Goal: Information Seeking & Learning: Learn about a topic

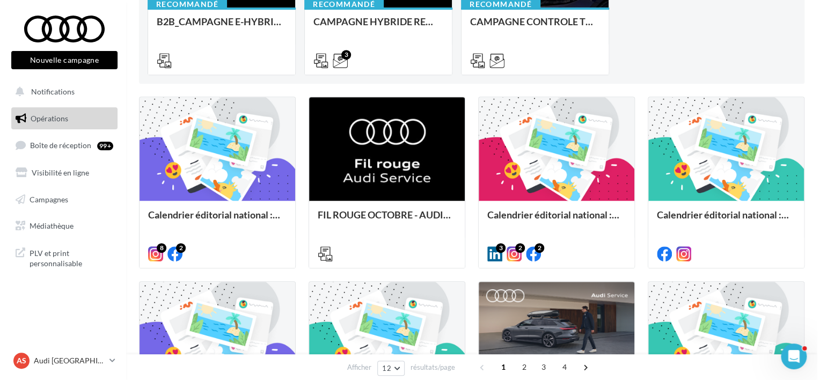
scroll to position [215, 0]
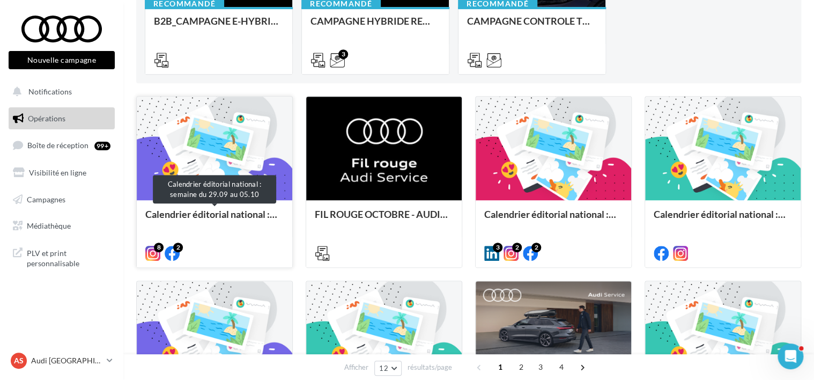
click at [195, 217] on div "Calendrier éditorial national : semaine du 29.09 au 05.10" at bounding box center [214, 219] width 138 height 21
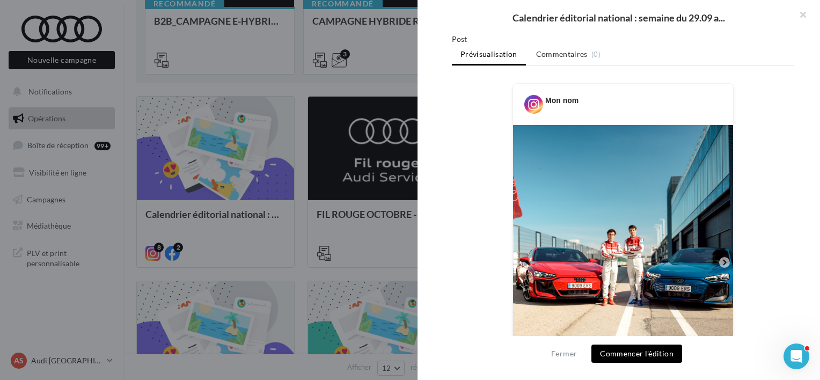
scroll to position [322, 0]
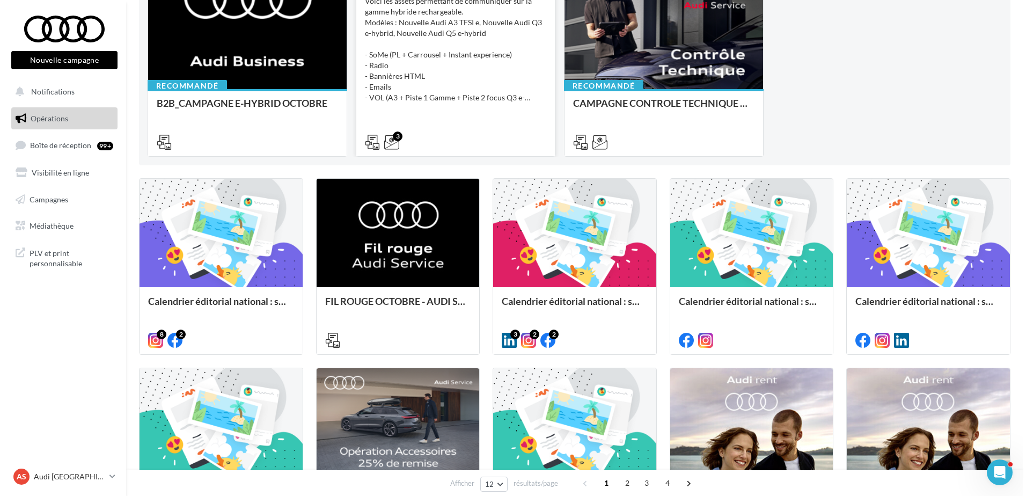
scroll to position [215, 0]
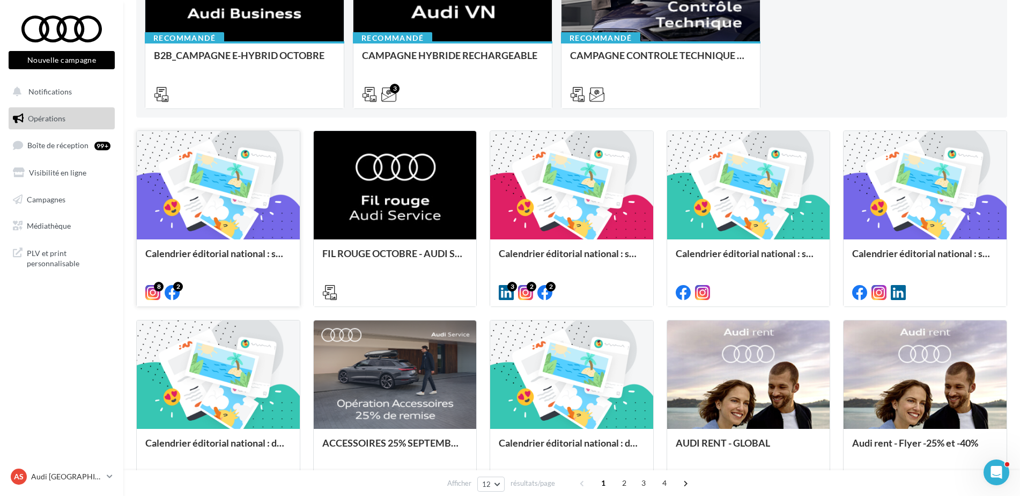
click at [229, 240] on div "Calendrier éditorial national : semaine du 29.09 au 05.10" at bounding box center [218, 272] width 163 height 66
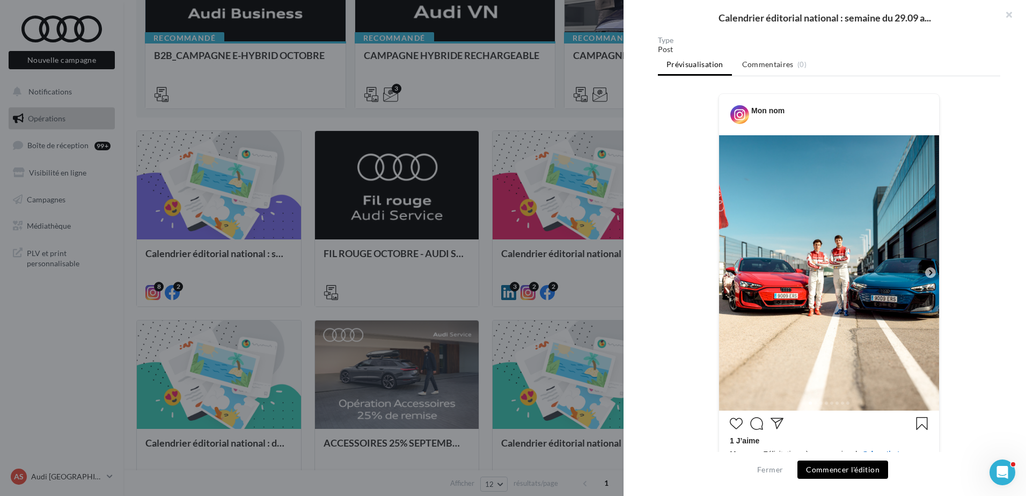
scroll to position [118, 0]
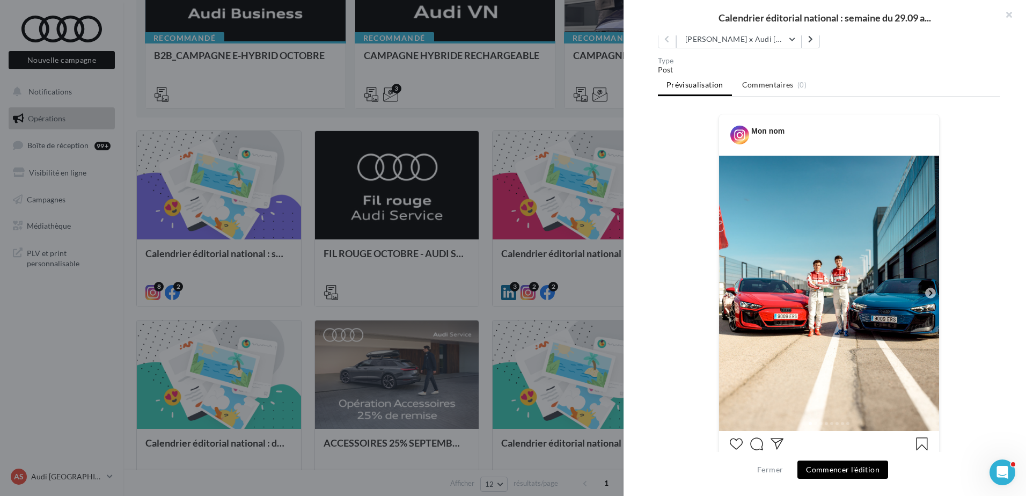
click at [753, 52] on div "Description Non renseignée 8 2 Instagram Marc Márquez x Audi Spain ???????? Mar…" at bounding box center [828, 248] width 411 height 426
click at [752, 48] on button "[PERSON_NAME] x Audi [GEOGRAPHIC_DATA] ????????" at bounding box center [739, 39] width 126 height 18
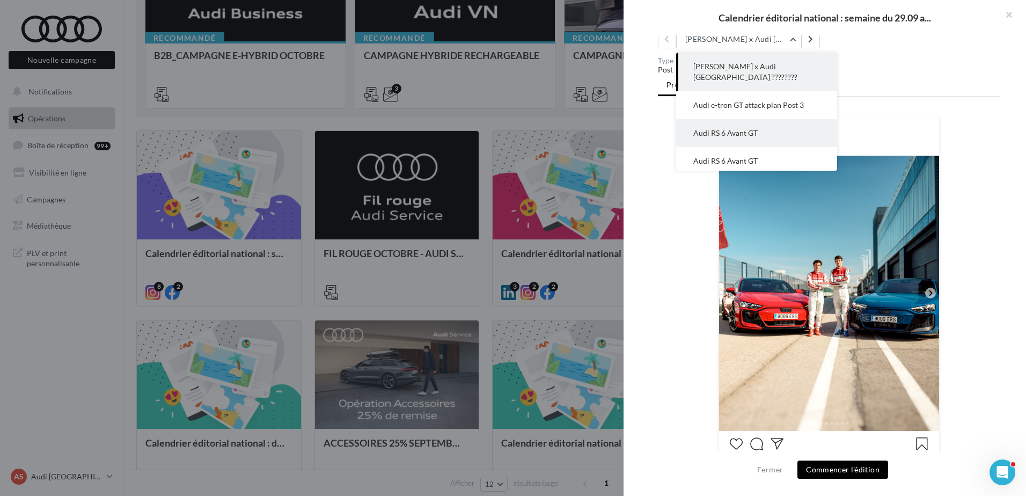
click at [756, 119] on button "Audi RS 6 Avant GT" at bounding box center [756, 133] width 161 height 28
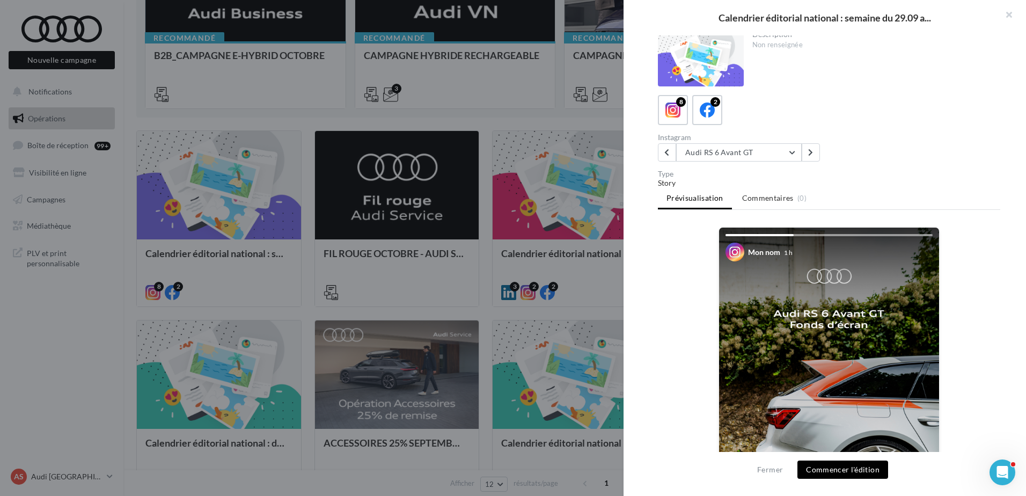
scroll to position [0, 0]
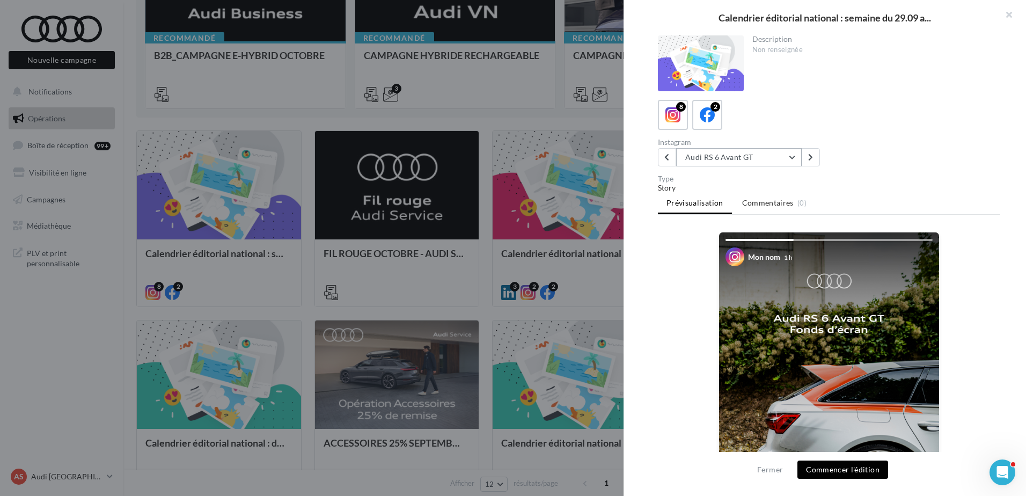
click at [774, 151] on button "Audi RS 6 Avant GT" at bounding box center [739, 157] width 126 height 18
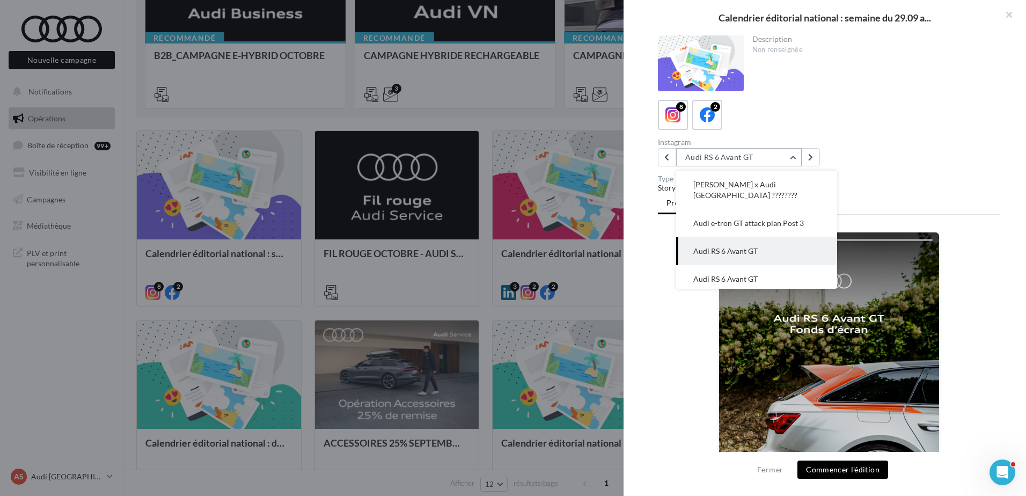
scroll to position [28, 0]
click at [758, 237] on button "Audi RS 6 Avant GT" at bounding box center [756, 251] width 161 height 28
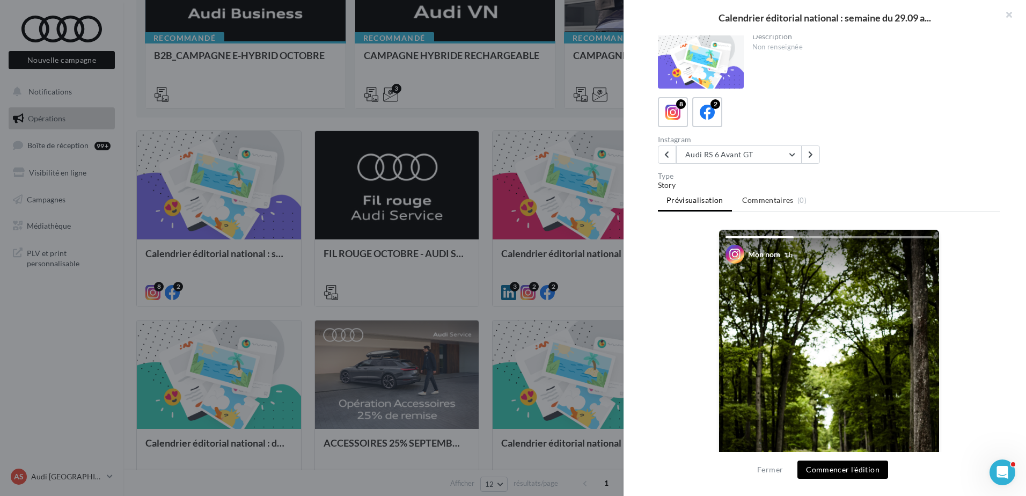
scroll to position [0, 0]
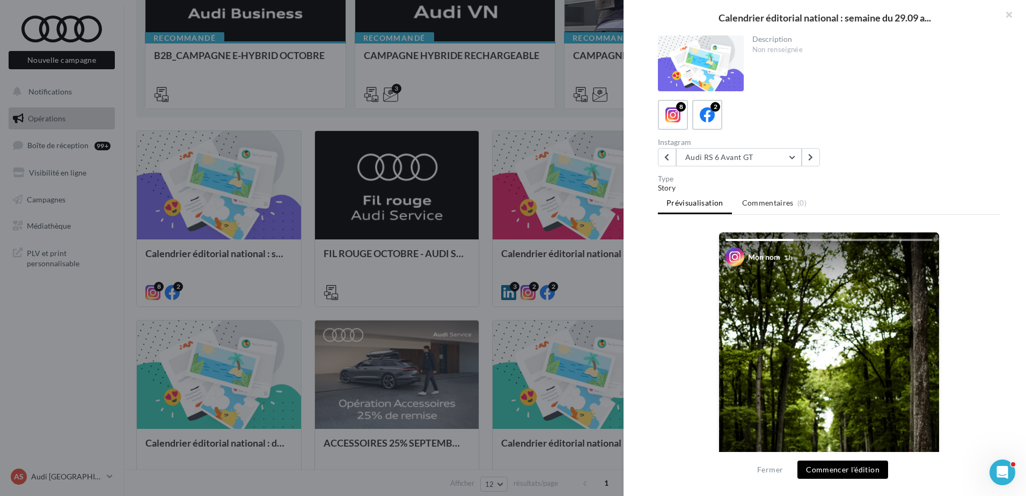
click at [761, 148] on div "Instagram Audi RS 6 Avant GT Marc Márquez x Audi Spain ???????? Audi e-tron GT …" at bounding box center [745, 152] width 175 height 28
click at [761, 153] on button "Audi RS 6 Avant GT" at bounding box center [739, 157] width 126 height 18
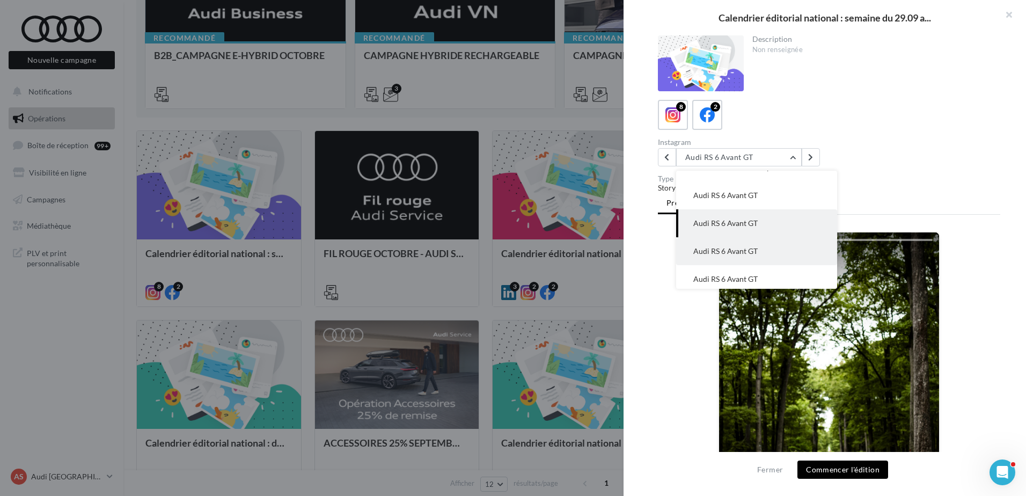
click at [756, 237] on button "Audi RS 6 Avant GT" at bounding box center [756, 251] width 161 height 28
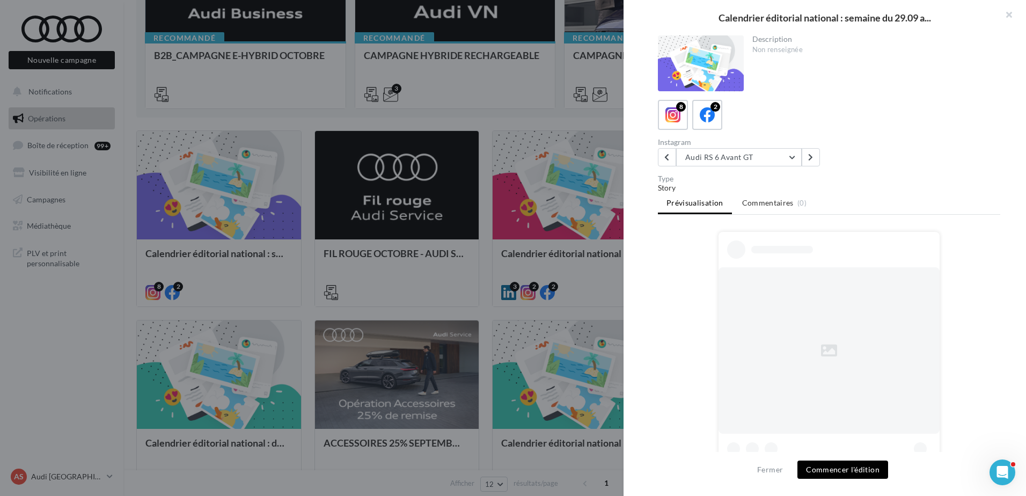
scroll to position [96, 0]
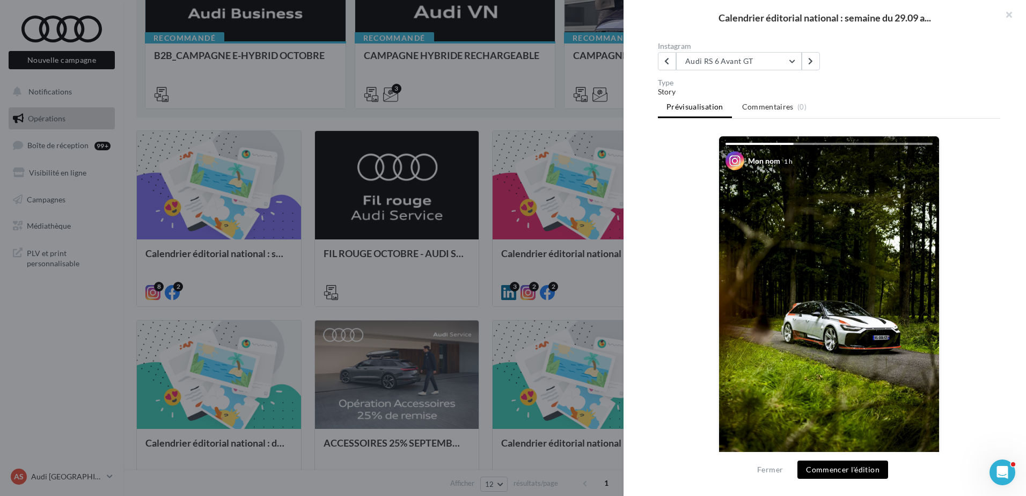
click at [740, 73] on div "Description Non renseignée 8 2 Instagram Audi RS 6 Avant GT Marc Márquez x Audi…" at bounding box center [828, 248] width 411 height 426
click at [742, 69] on button "Audi RS 6 Avant GT" at bounding box center [739, 61] width 126 height 18
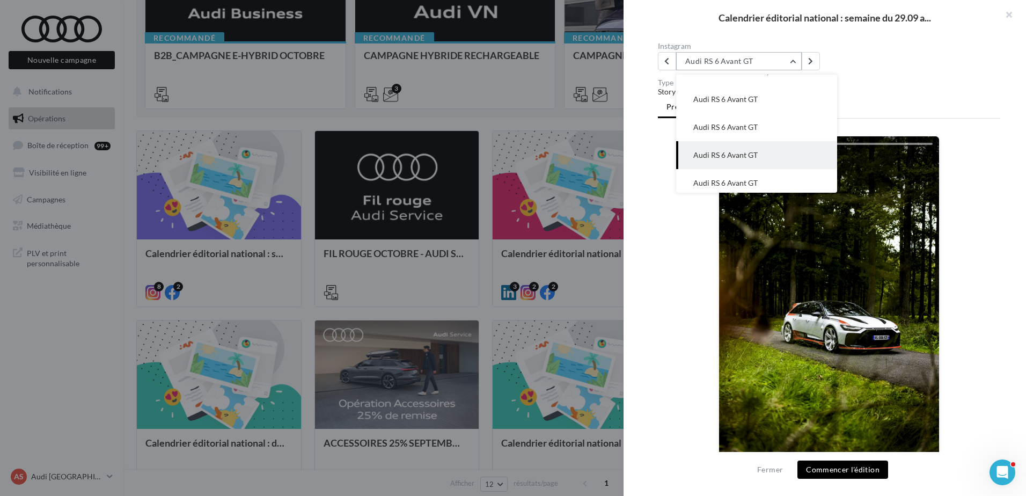
scroll to position [84, 0]
click at [741, 150] on span "Audi RS 6 Avant GT" at bounding box center [725, 154] width 64 height 9
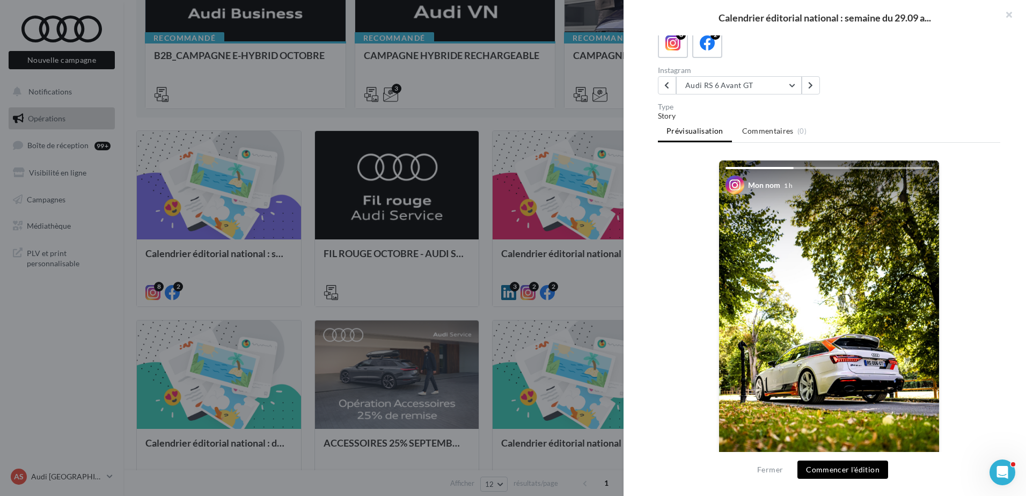
scroll to position [16, 0]
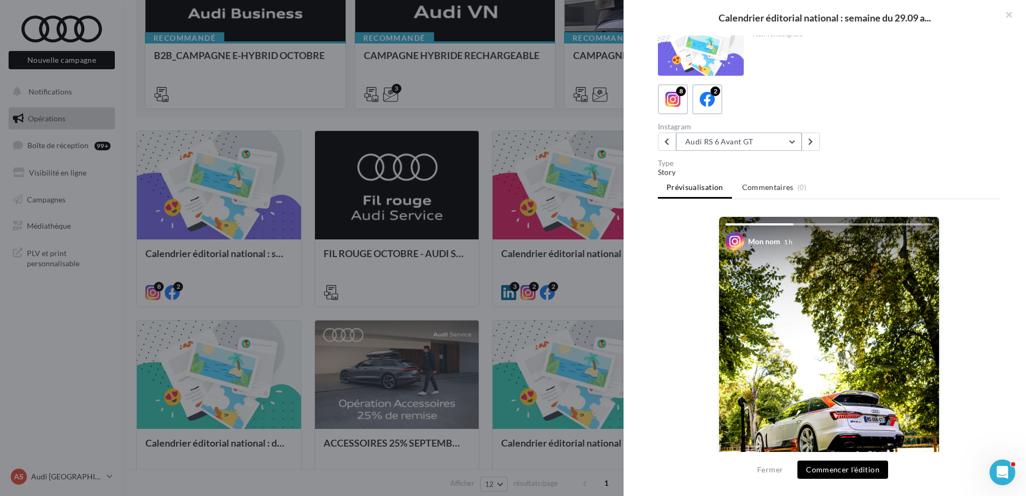
click at [741, 143] on button "Audi RS 6 Avant GT" at bounding box center [739, 142] width 126 height 18
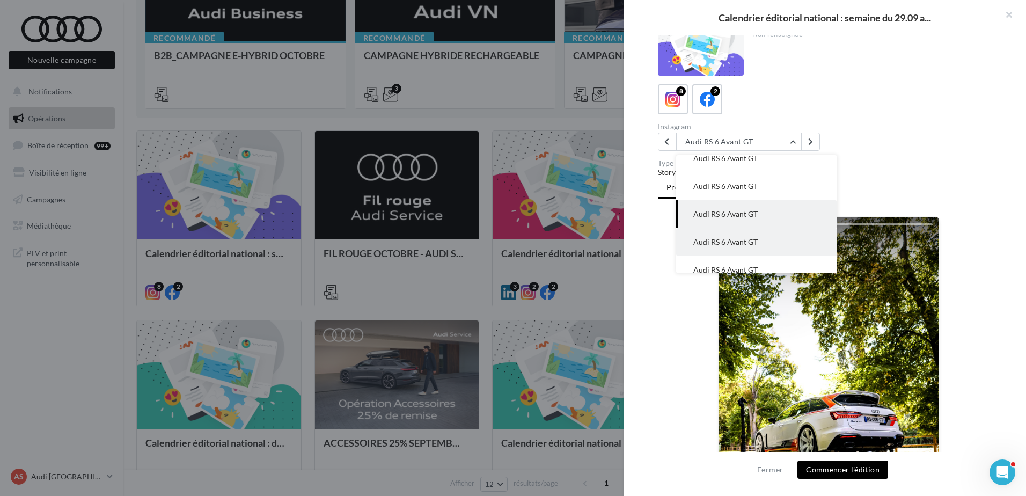
click at [740, 237] on span "Audi RS 6 Avant GT" at bounding box center [725, 241] width 64 height 9
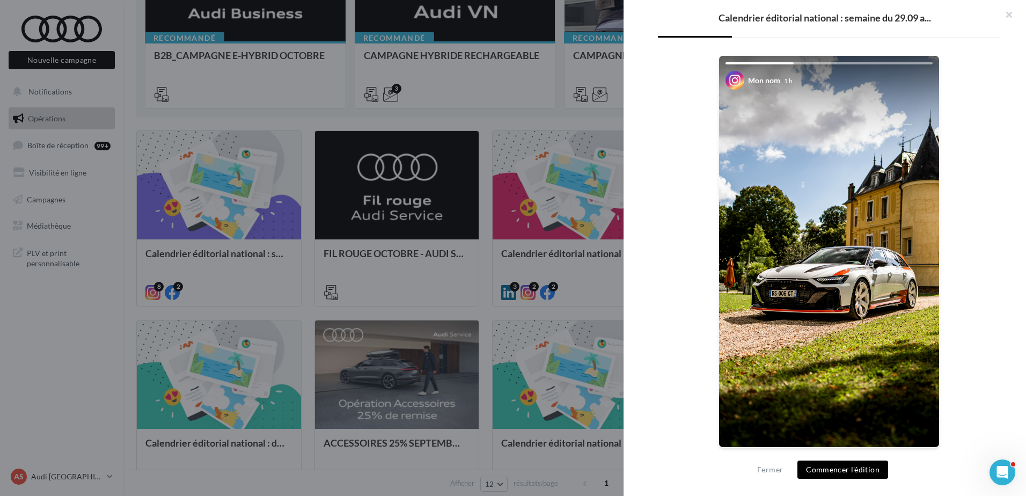
scroll to position [69, 0]
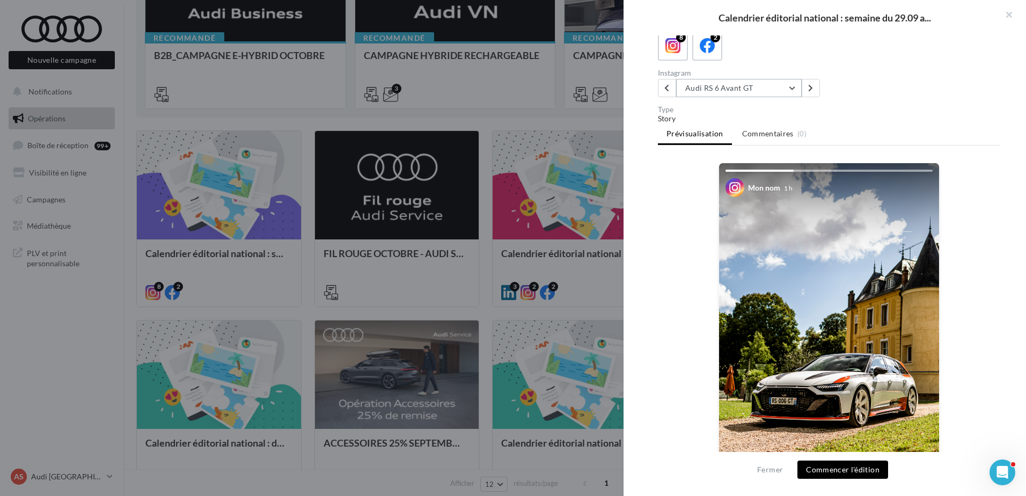
click at [744, 84] on button "Audi RS 6 Avant GT" at bounding box center [739, 88] width 126 height 18
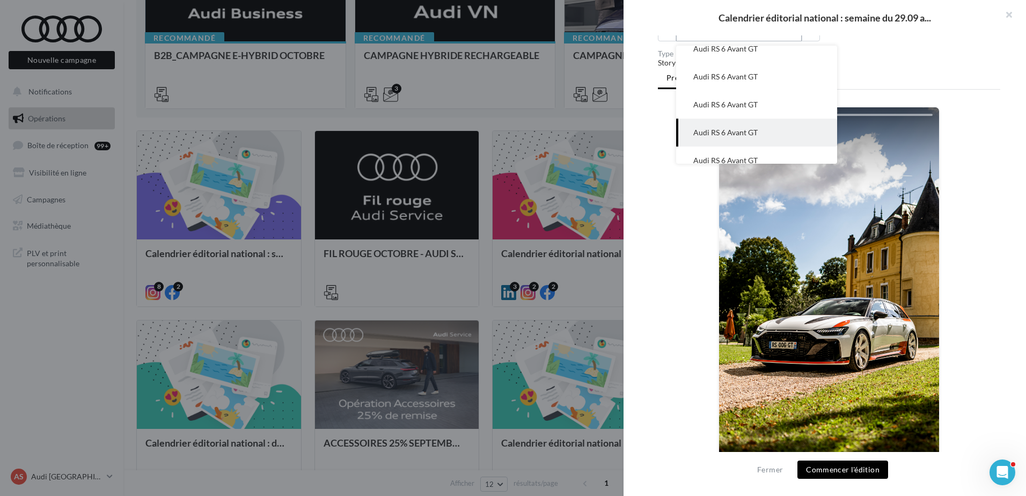
scroll to position [177, 0]
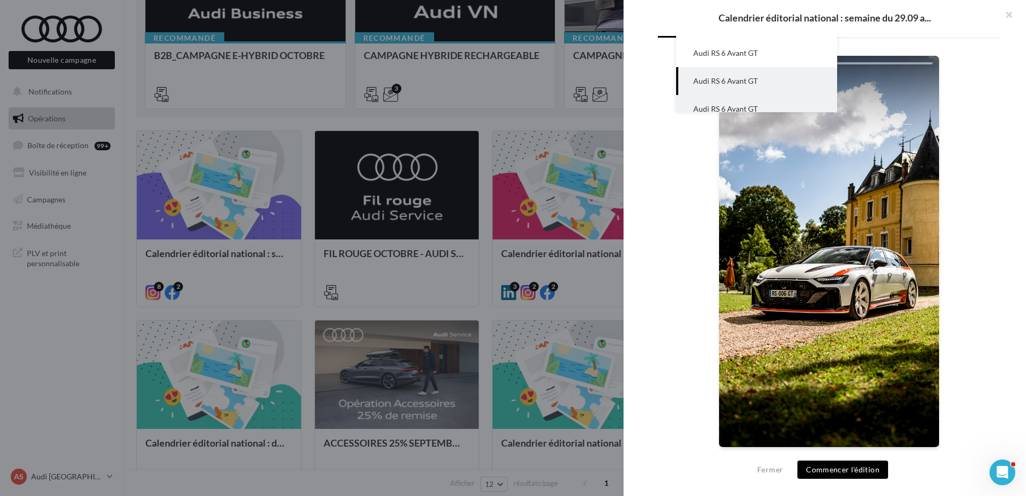
click at [747, 95] on button "Audi RS 6 Avant GT" at bounding box center [756, 109] width 161 height 28
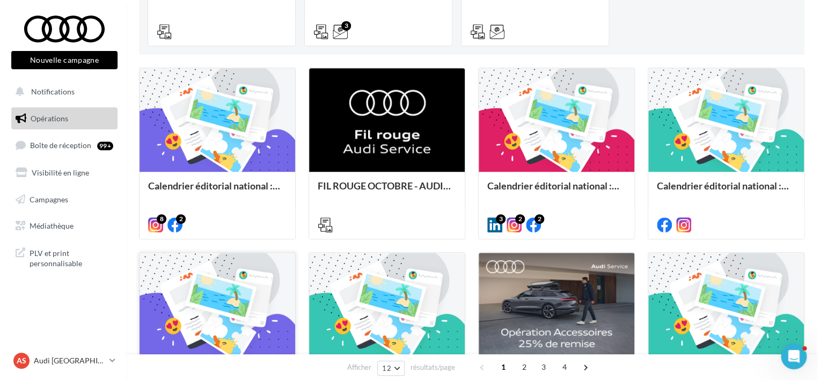
scroll to position [268, 0]
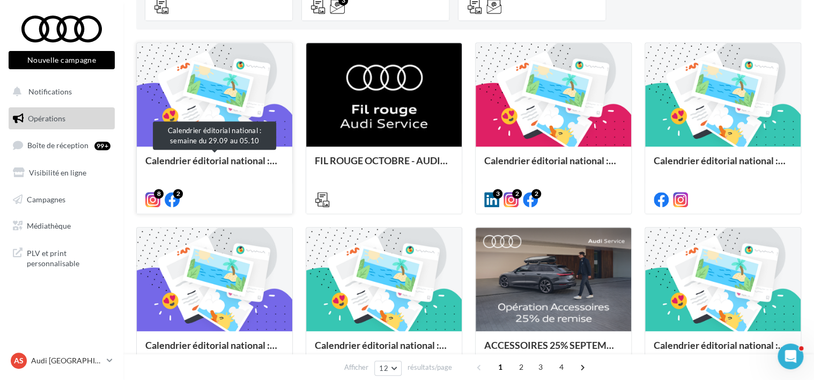
click at [253, 157] on div "Calendrier éditorial national : semaine du 29.09 au 05.10" at bounding box center [214, 165] width 138 height 21
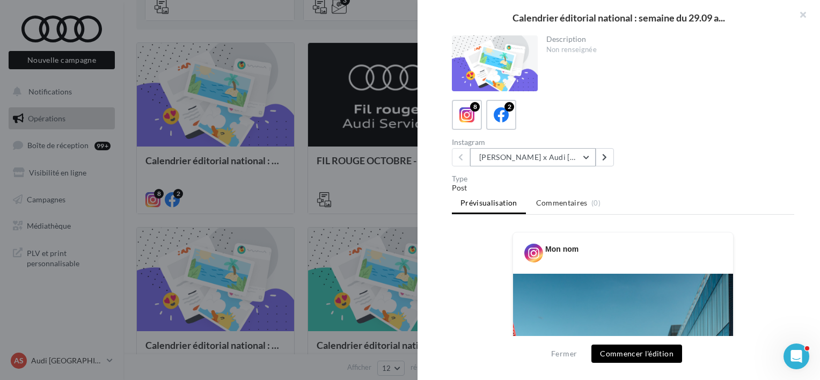
click at [505, 158] on button "[PERSON_NAME] x Audi [GEOGRAPHIC_DATA] ????????" at bounding box center [533, 157] width 126 height 18
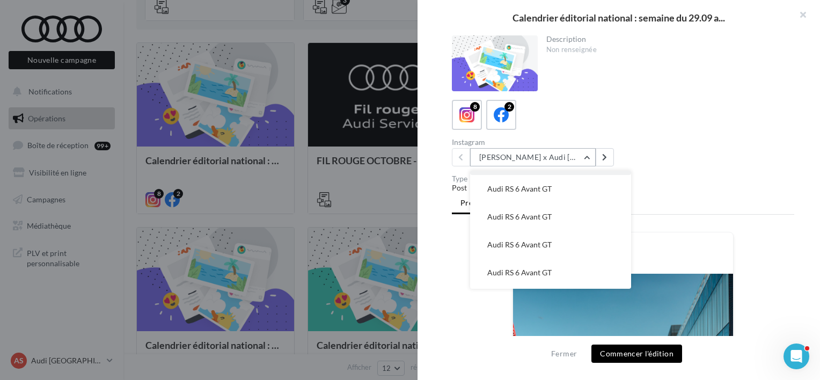
scroll to position [105, 0]
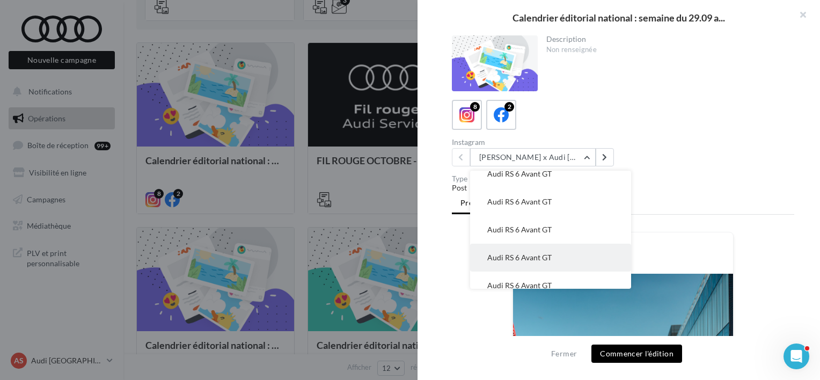
click at [525, 253] on span "Audi RS 6 Avant GT" at bounding box center [519, 257] width 64 height 9
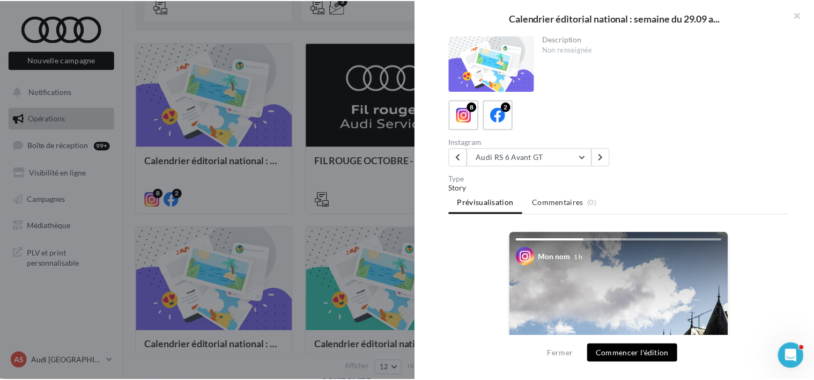
scroll to position [291, 0]
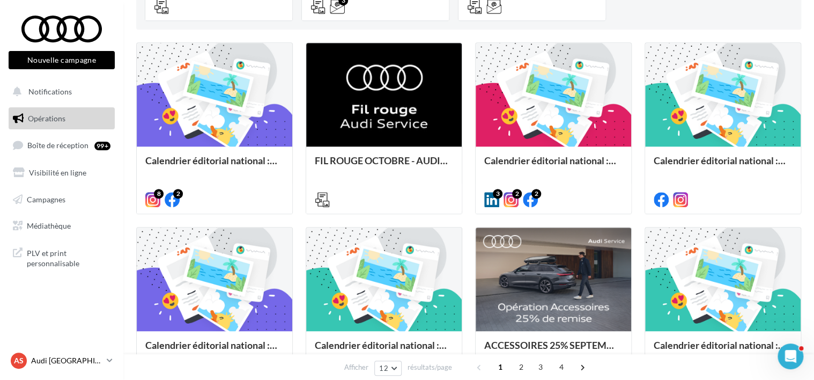
click at [71, 365] on p "Audi [GEOGRAPHIC_DATA]" at bounding box center [66, 360] width 71 height 11
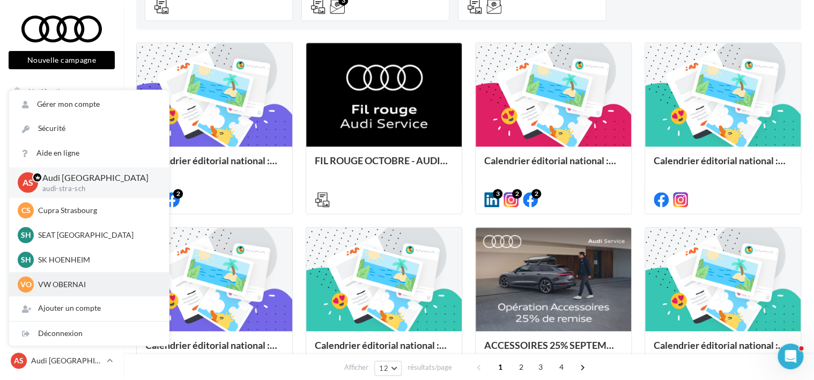
click at [72, 285] on p "VW OBERNAI" at bounding box center [97, 284] width 118 height 11
